Goal: Task Accomplishment & Management: Complete application form

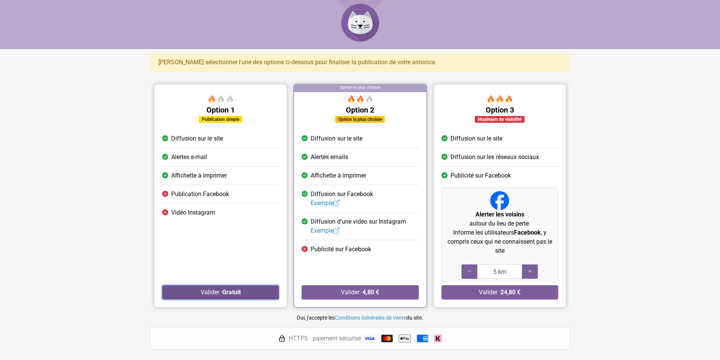
click at [213, 288] on button "Valider · Gratuit" at bounding box center [220, 292] width 117 height 14
